Goal: Browse casually: Explore the website without a specific task or goal

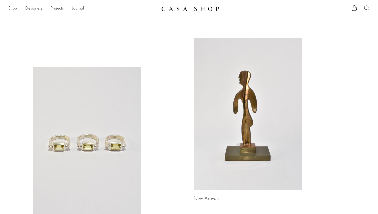
scroll to position [82, 0]
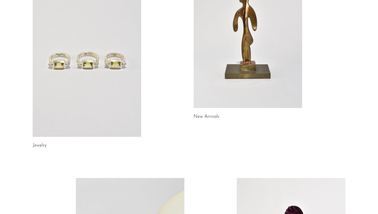
click at [198, 115] on link "New Arrivals" at bounding box center [206, 116] width 26 height 5
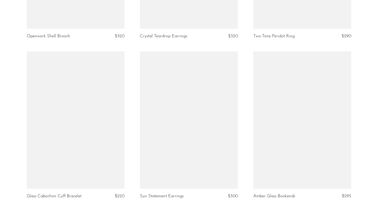
scroll to position [1851, 0]
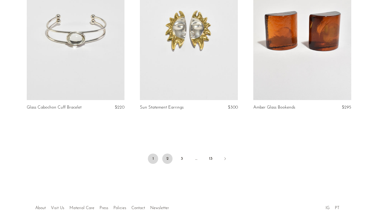
click at [166, 164] on link "2" at bounding box center [167, 158] width 10 height 10
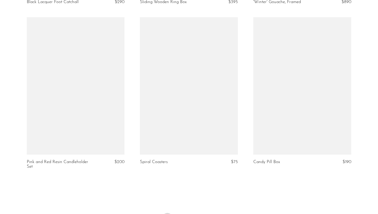
scroll to position [1885, 0]
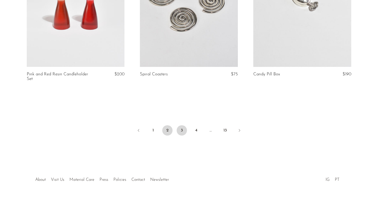
click at [182, 131] on link "3" at bounding box center [182, 130] width 10 height 10
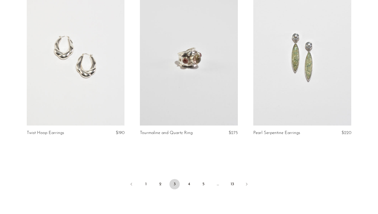
scroll to position [1826, 0]
click at [192, 179] on link "4" at bounding box center [189, 184] width 10 height 10
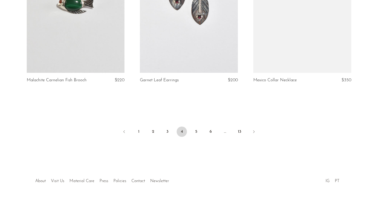
scroll to position [1875, 0]
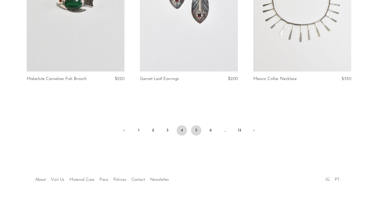
click at [196, 129] on link "5" at bounding box center [196, 130] width 10 height 10
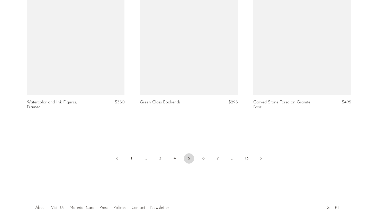
scroll to position [1880, 0]
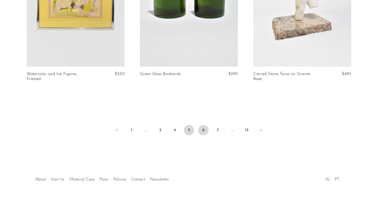
click at [204, 131] on link "6" at bounding box center [203, 130] width 10 height 10
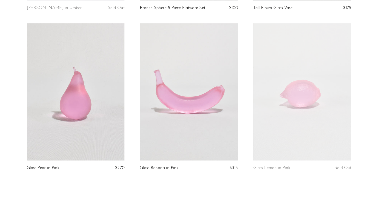
scroll to position [1851, 0]
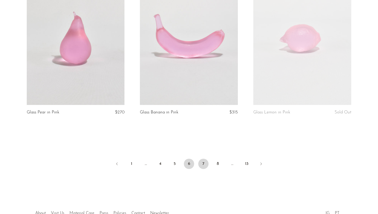
click at [203, 159] on link "7" at bounding box center [203, 164] width 10 height 10
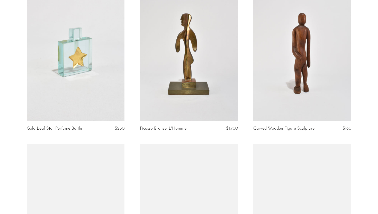
scroll to position [718, 0]
